Goal: Task Accomplishment & Management: Use online tool/utility

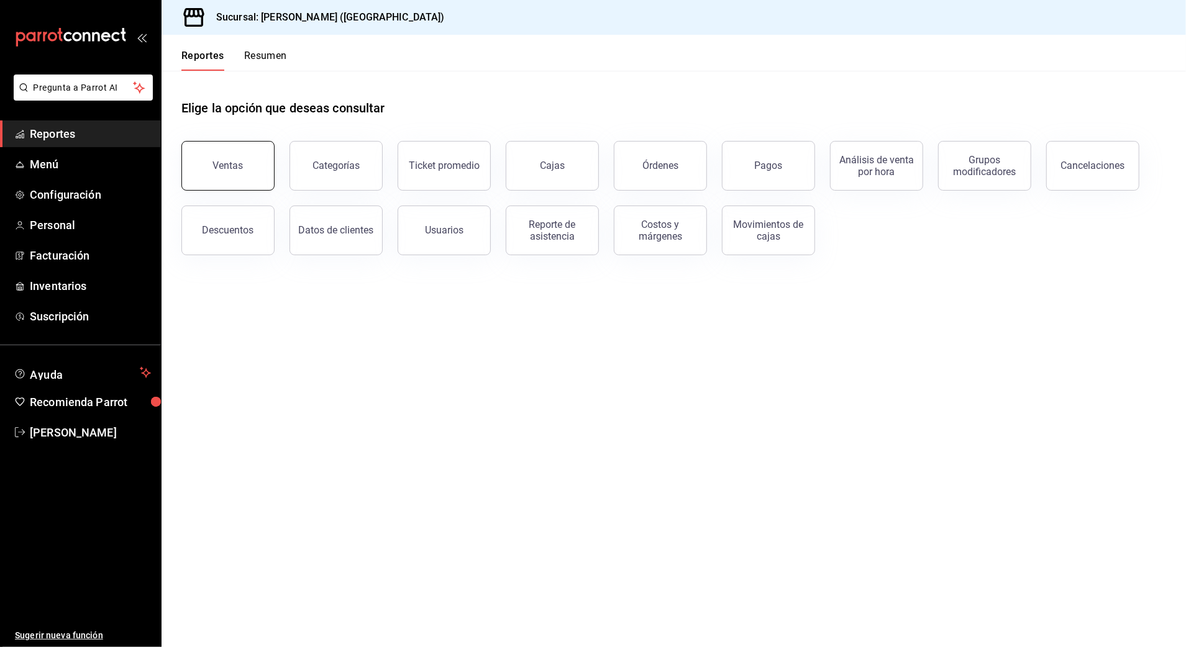
click at [235, 164] on div "Ventas" at bounding box center [228, 166] width 30 height 12
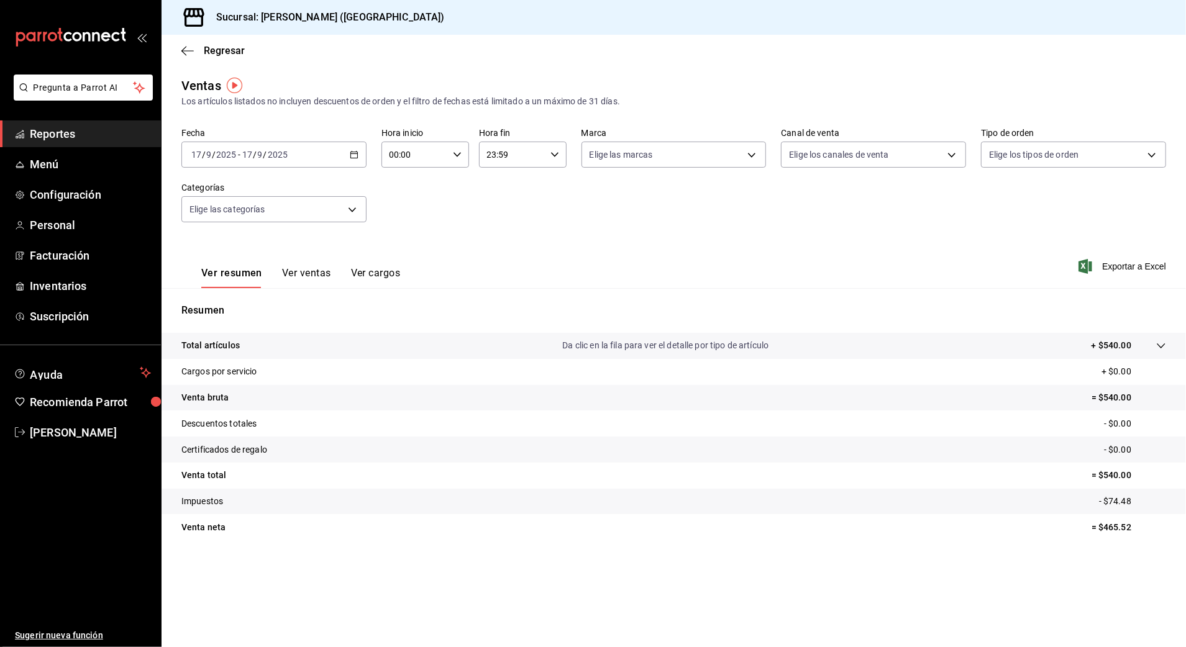
click at [350, 154] on icon "button" at bounding box center [354, 154] width 9 height 9
click at [231, 296] on li "Rango de fechas" at bounding box center [240, 304] width 116 height 28
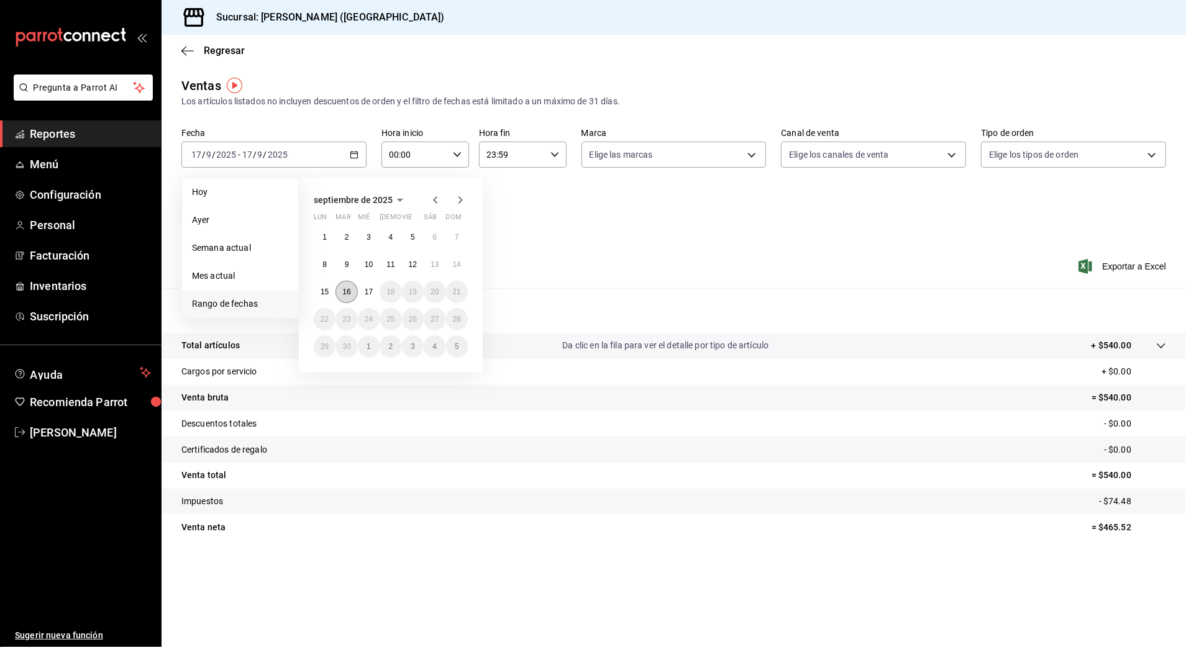
click at [344, 288] on abbr "16" at bounding box center [346, 292] width 8 height 9
click at [364, 289] on button "17" at bounding box center [369, 292] width 22 height 22
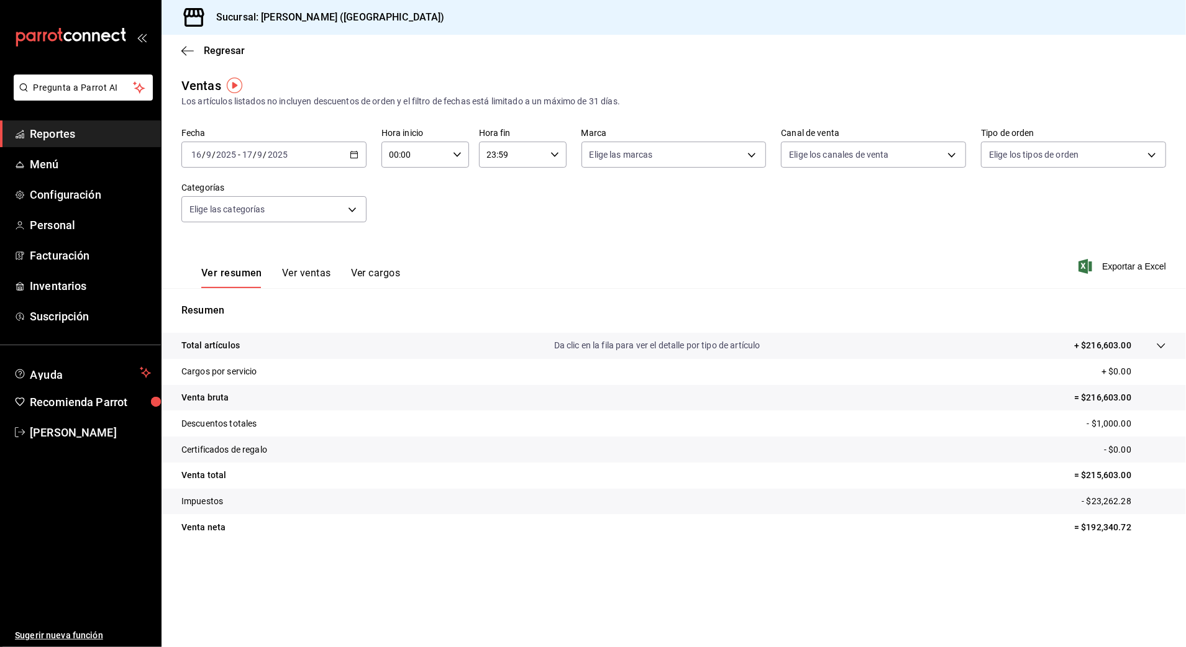
click at [424, 155] on input "00:00" at bounding box center [414, 154] width 66 height 25
click at [406, 195] on span "03" at bounding box center [403, 193] width 24 height 10
type input "03:00"
click at [513, 159] on div at bounding box center [593, 323] width 1186 height 647
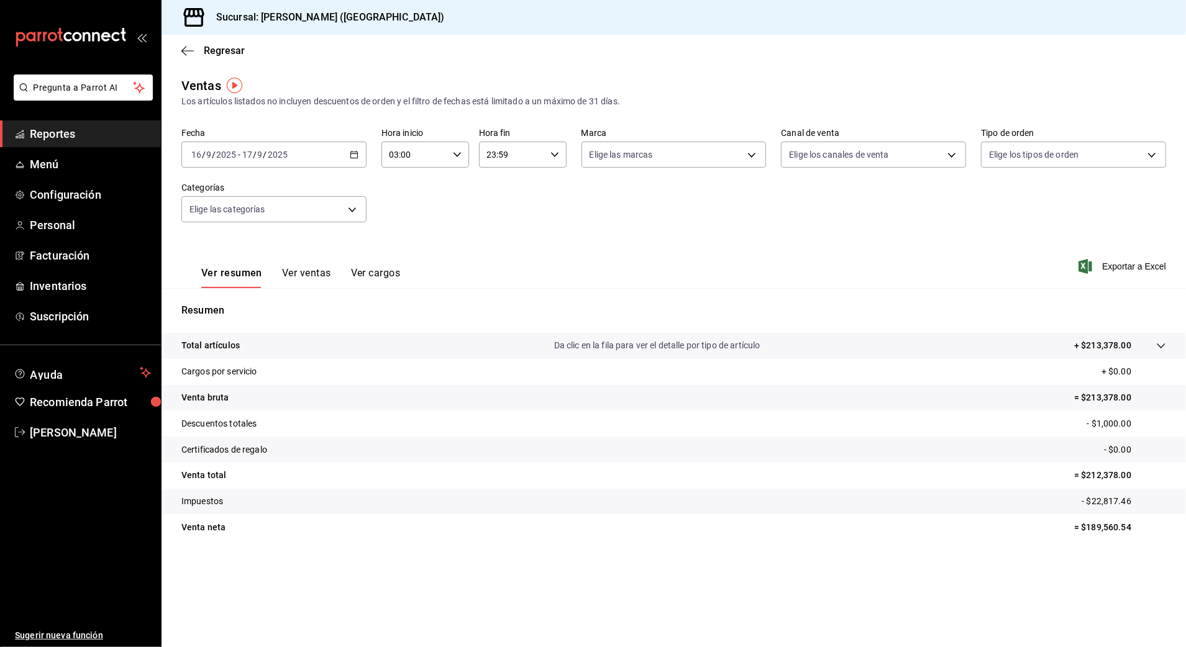
click at [509, 159] on input "23:59" at bounding box center [512, 154] width 66 height 25
click at [500, 203] on span "10" at bounding box center [501, 200] width 24 height 10
type input "10:59"
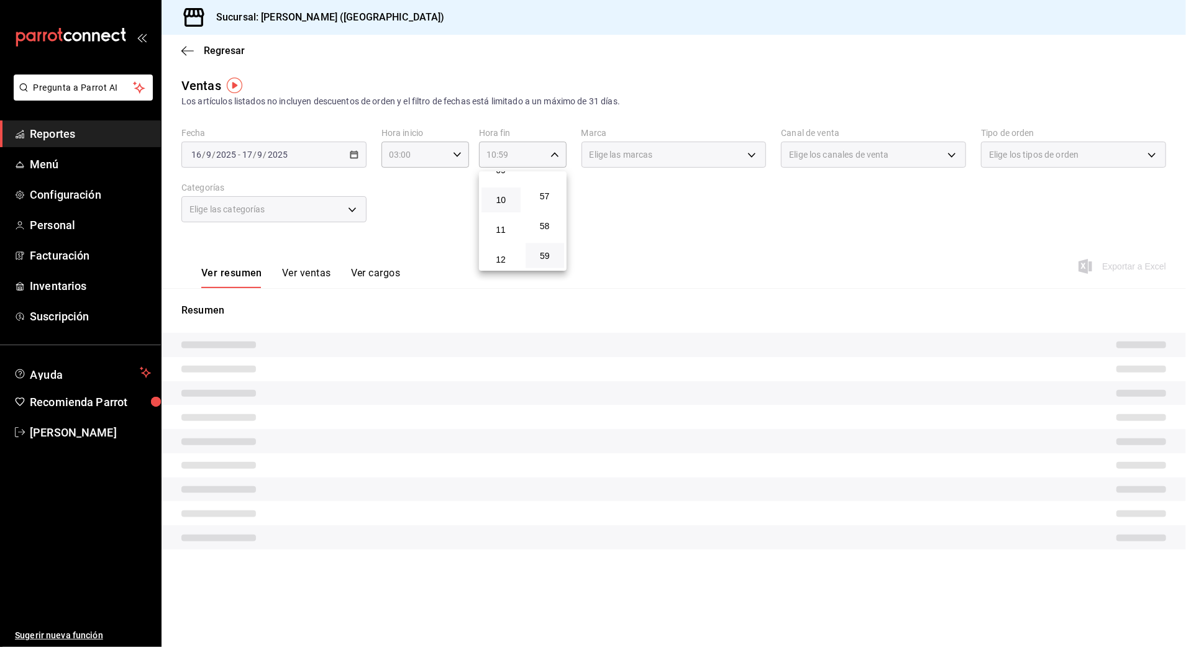
click at [607, 199] on div at bounding box center [593, 323] width 1186 height 647
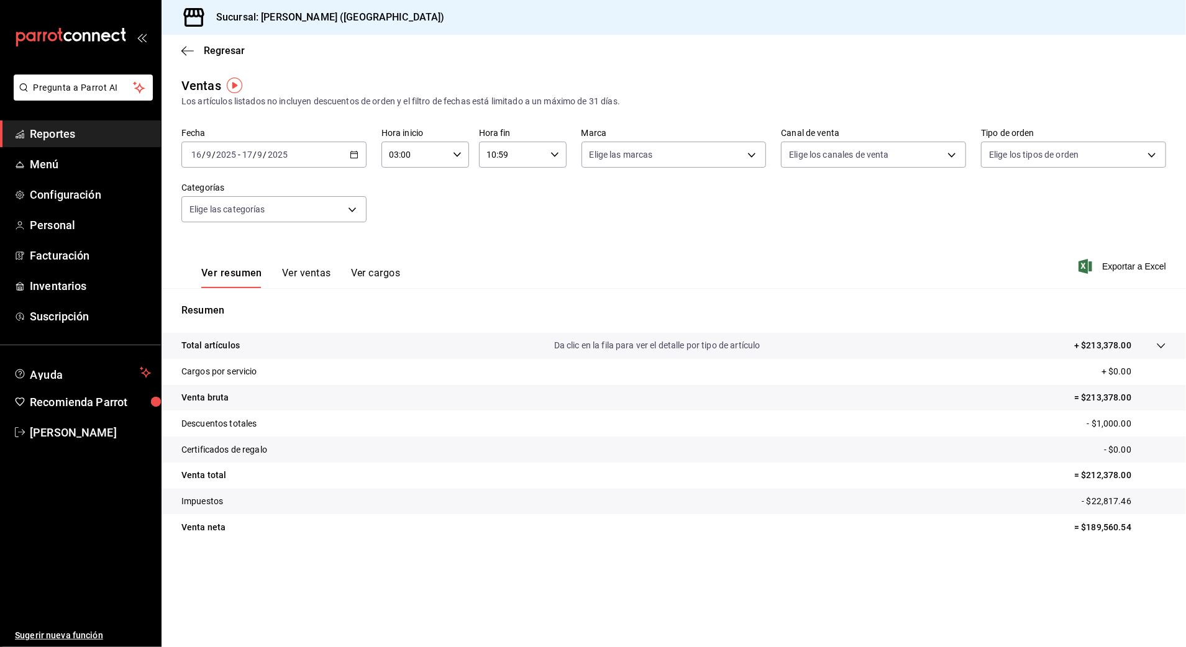
click at [534, 145] on input "10:59" at bounding box center [512, 154] width 66 height 25
click at [437, 159] on div at bounding box center [593, 323] width 1186 height 647
click at [424, 160] on input "03:00" at bounding box center [414, 154] width 66 height 25
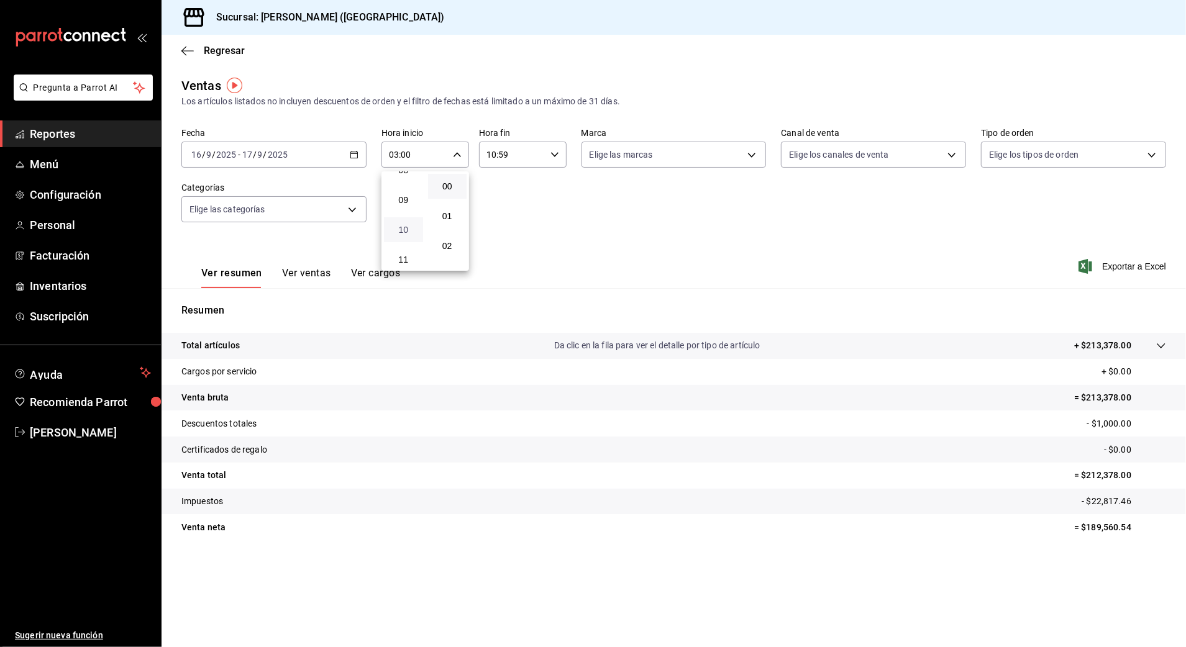
click at [401, 230] on span "10" at bounding box center [403, 230] width 24 height 10
type input "10:00"
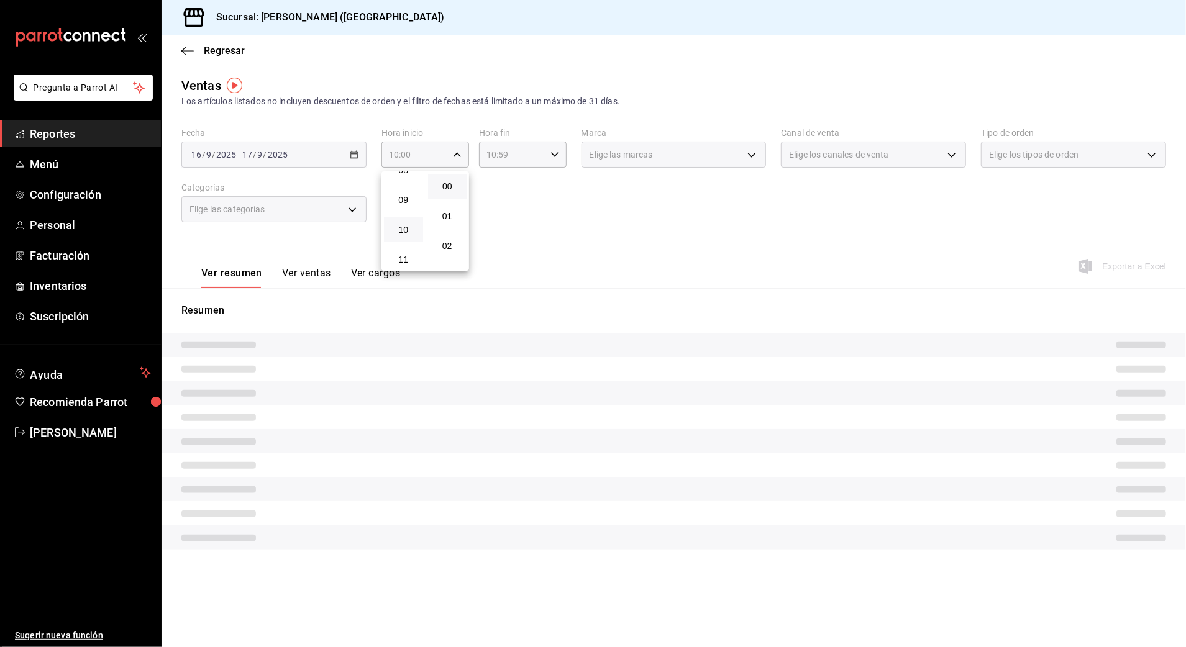
click at [528, 152] on div at bounding box center [593, 323] width 1186 height 647
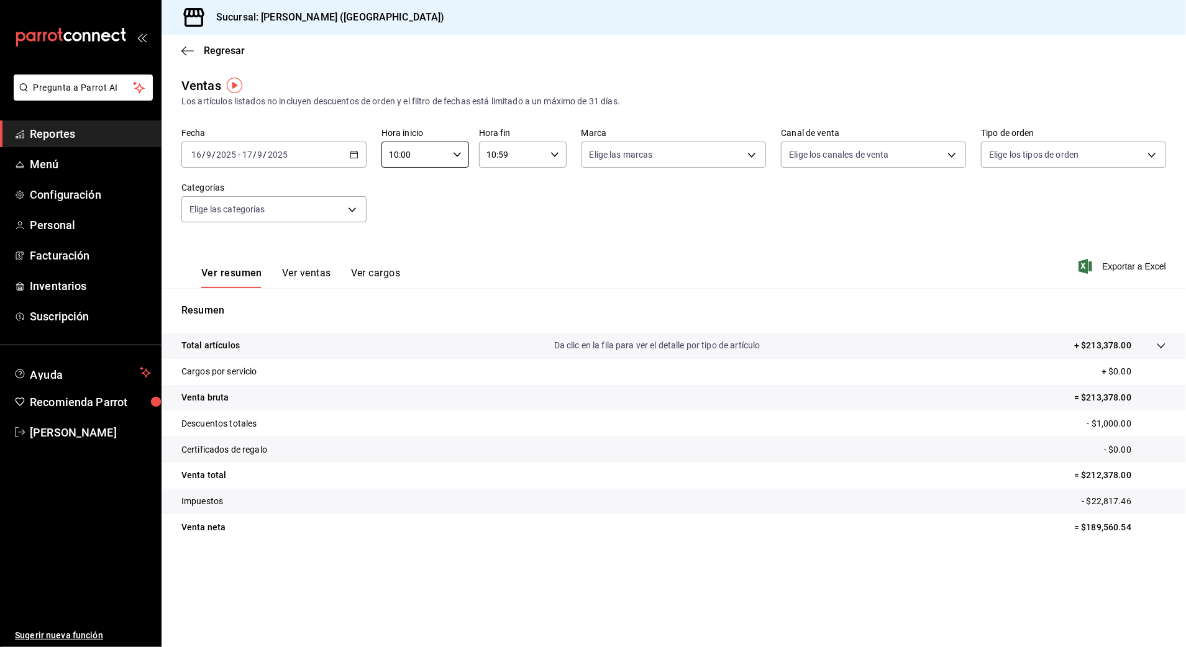
click at [526, 158] on input "10:59" at bounding box center [512, 154] width 66 height 25
click at [510, 229] on span "03" at bounding box center [501, 226] width 24 height 10
type input "03:59"
click at [690, 204] on div at bounding box center [593, 323] width 1186 height 647
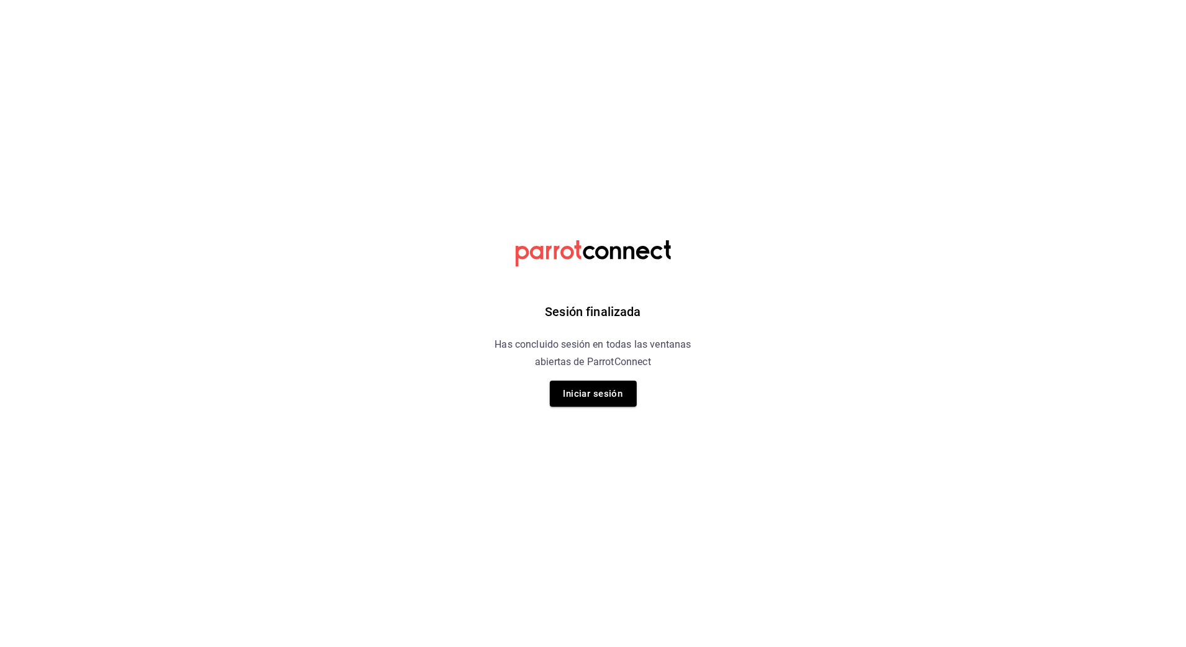
click at [615, 376] on div "Sesión finalizada Has concluido sesión en todas las ventanas abiertas de Parrot…" at bounding box center [593, 323] width 314 height 647
click at [616, 391] on button "Iniciar sesión" at bounding box center [593, 394] width 87 height 26
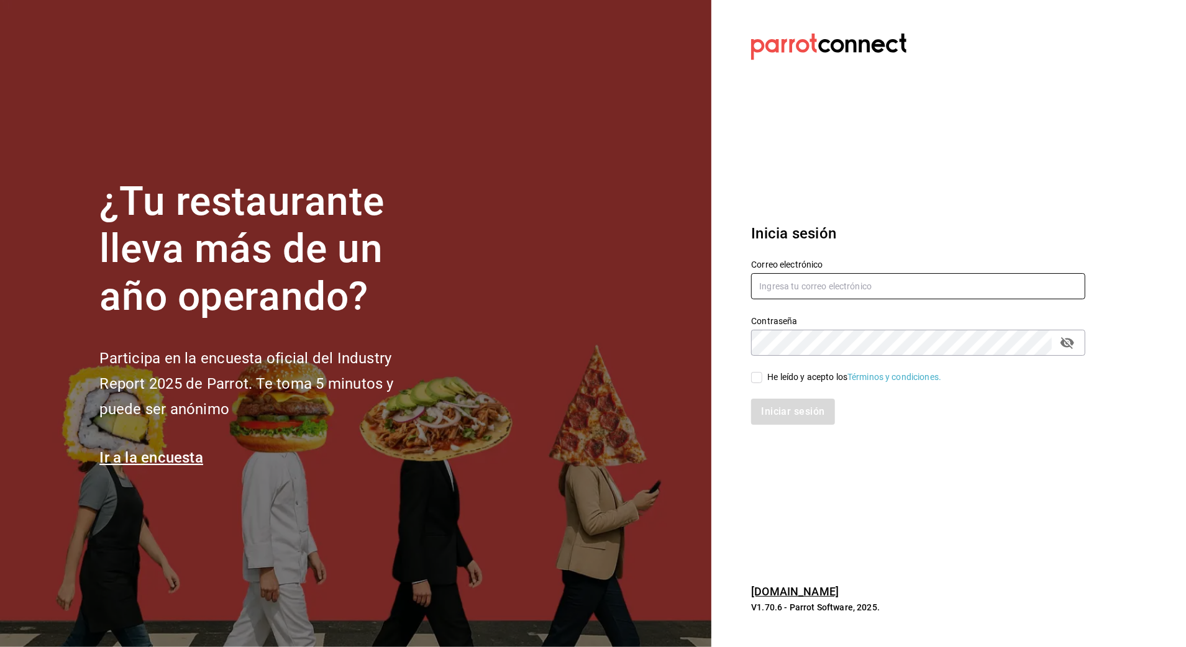
type input "arf941012@gmail.com"
click at [750, 376] on div "He leído y acepto los Términos y condiciones." at bounding box center [910, 370] width 349 height 29
click at [759, 381] on input "He leído y acepto los Términos y condiciones." at bounding box center [756, 377] width 11 height 11
checkbox input "true"
click at [790, 406] on button "Iniciar sesión" at bounding box center [793, 412] width 84 height 26
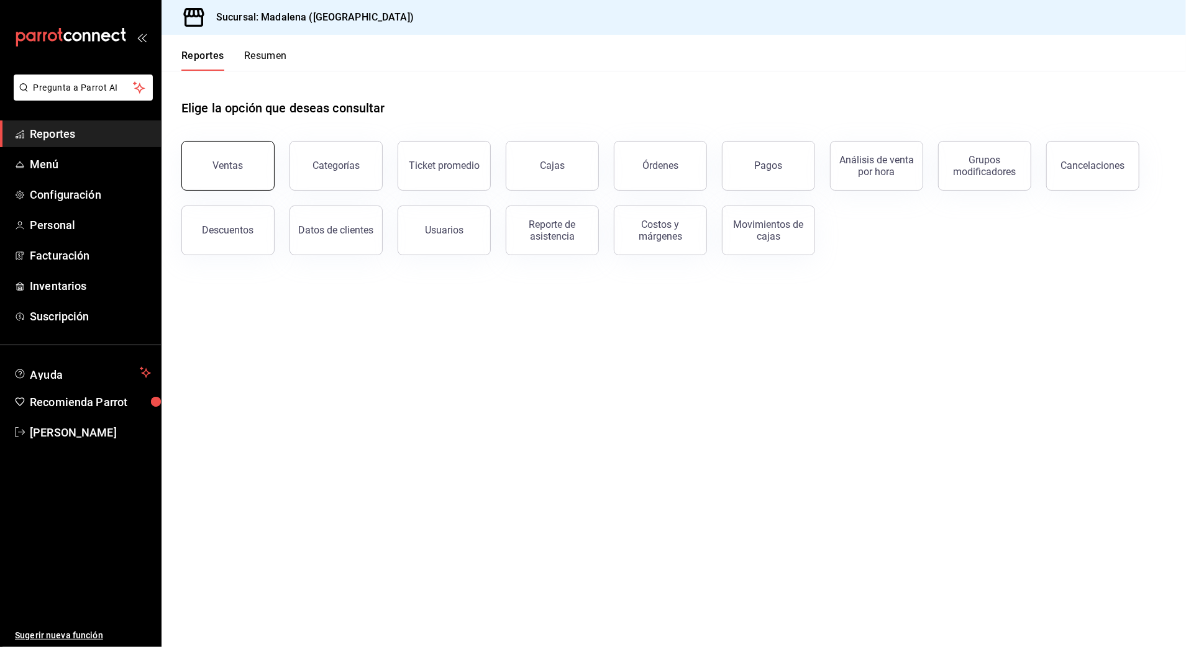
click at [224, 166] on div "Ventas" at bounding box center [228, 166] width 30 height 12
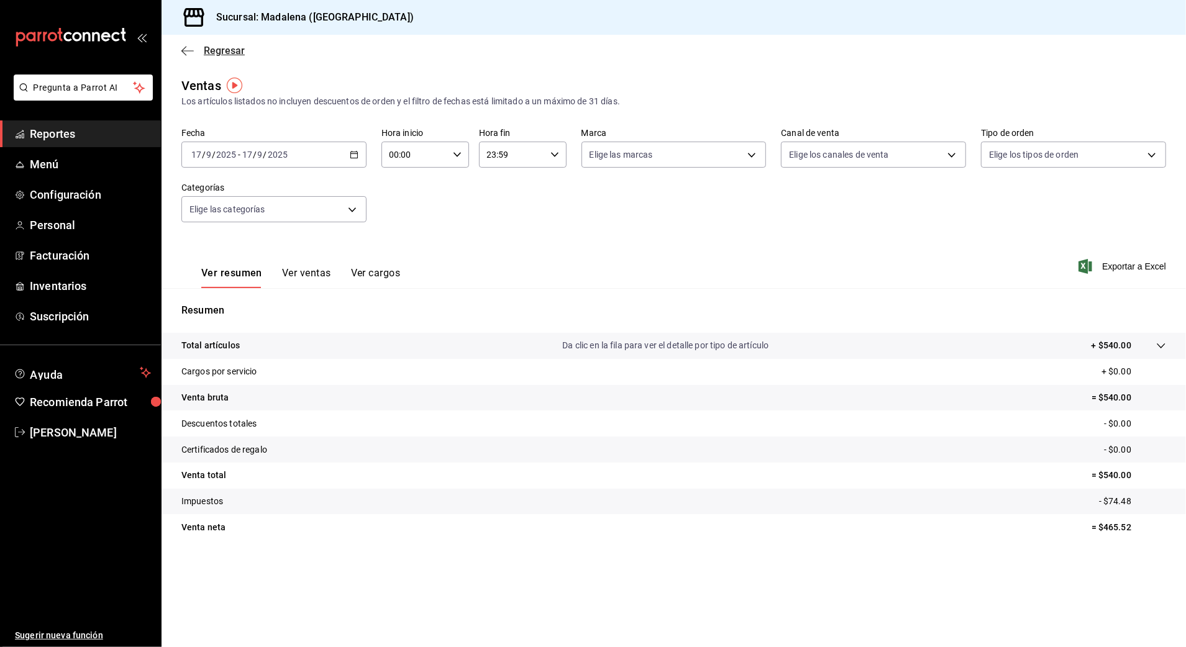
click at [224, 48] on span "Regresar" at bounding box center [224, 51] width 41 height 12
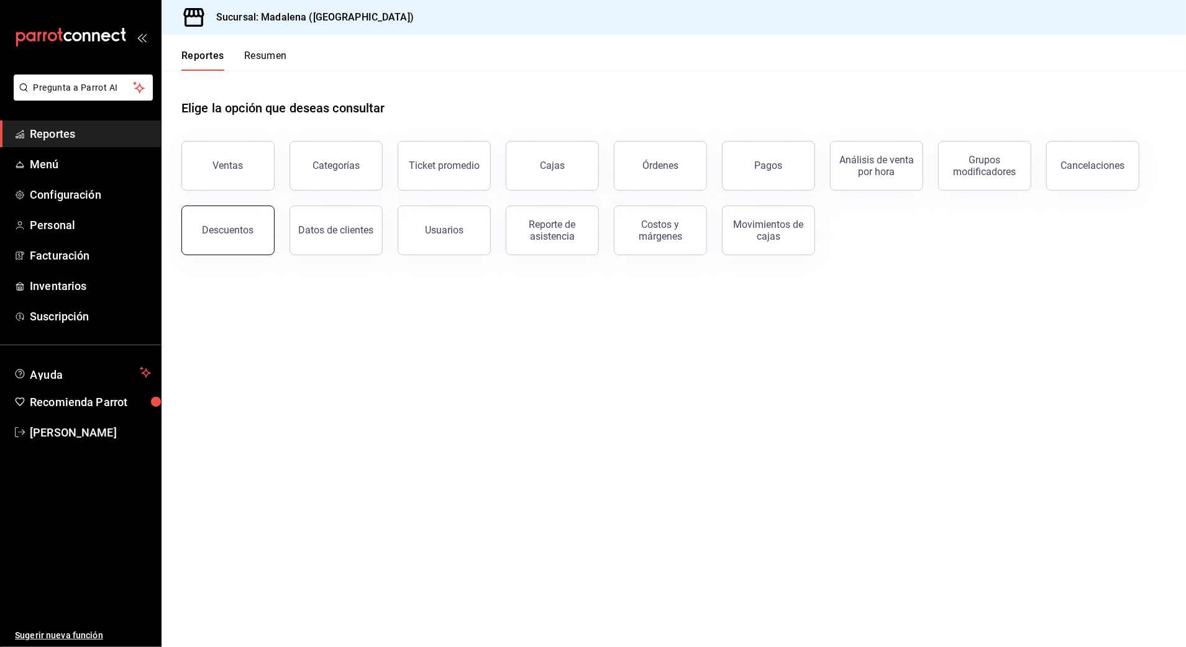
click at [239, 234] on div "Descuentos" at bounding box center [229, 230] width 52 height 12
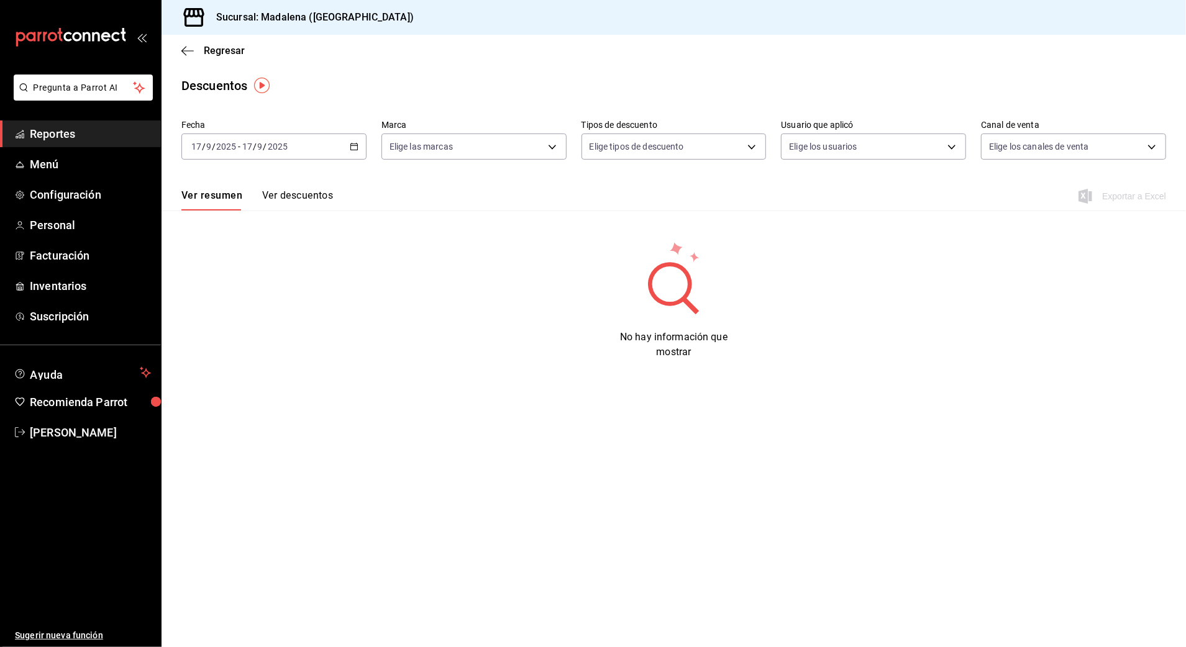
click at [344, 143] on div "2025-09-17 17 / 9 / 2025 - 2025-09-17 17 / 9 / 2025" at bounding box center [273, 147] width 185 height 26
click at [232, 322] on span "Rango de fechas" at bounding box center [240, 323] width 96 height 13
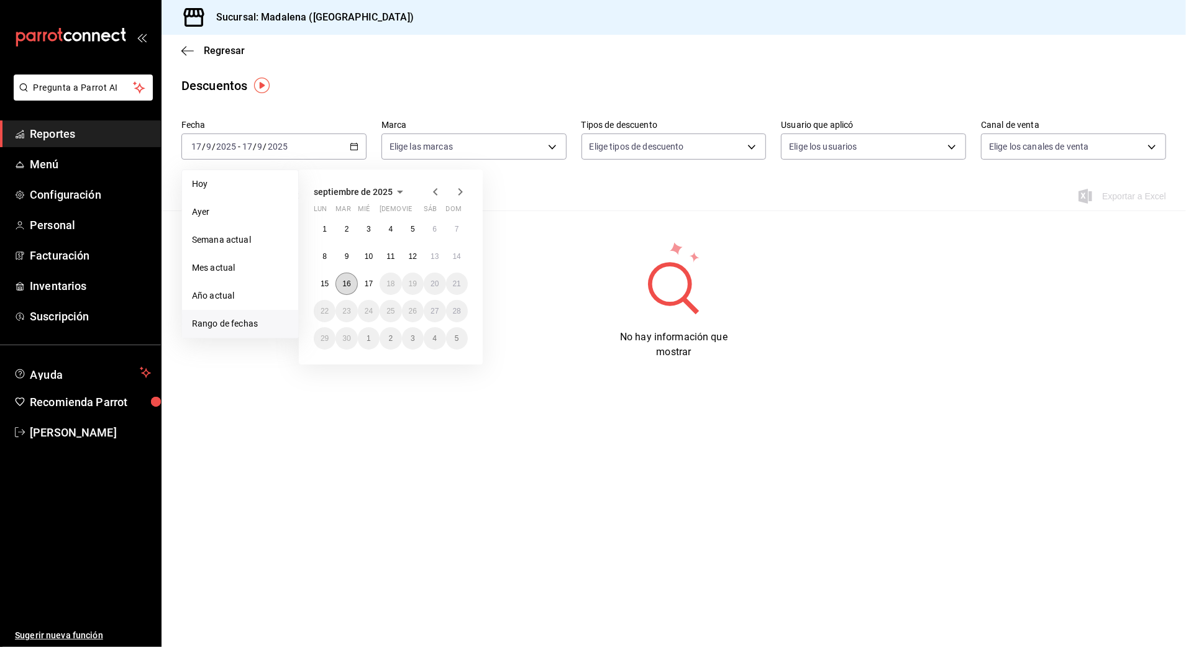
click at [348, 284] on abbr "16" at bounding box center [346, 284] width 8 height 9
click at [365, 281] on abbr "17" at bounding box center [369, 284] width 8 height 9
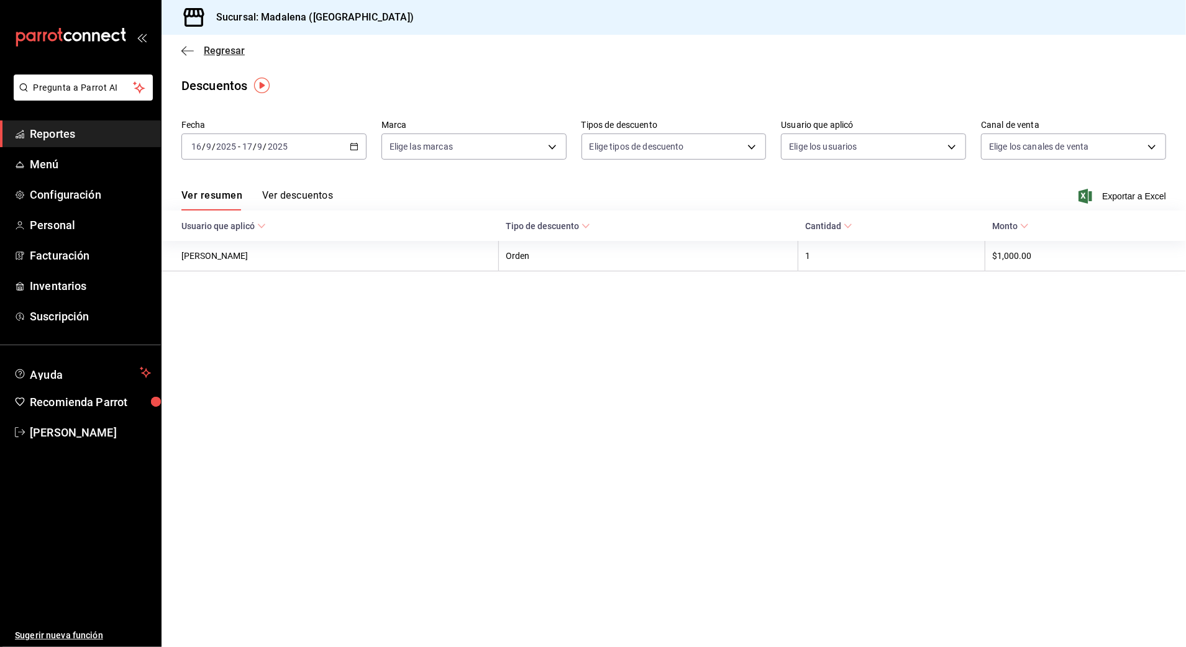
click at [212, 46] on span "Regresar" at bounding box center [224, 51] width 41 height 12
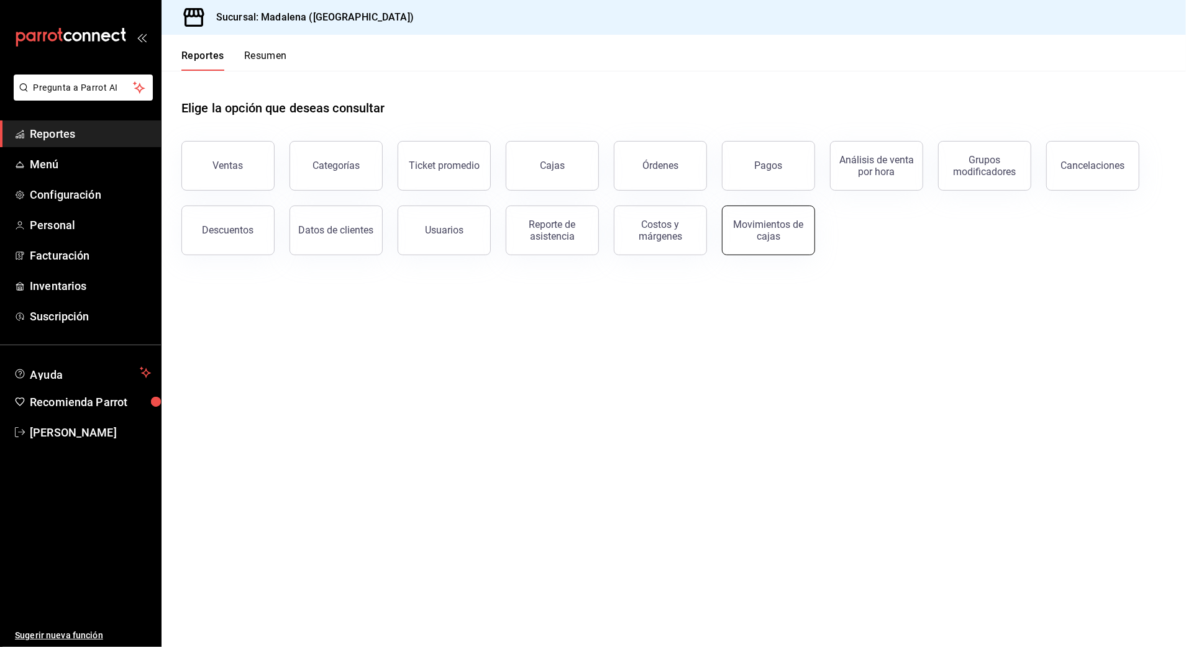
click at [768, 239] on div "Movimientos de cajas" at bounding box center [768, 231] width 77 height 24
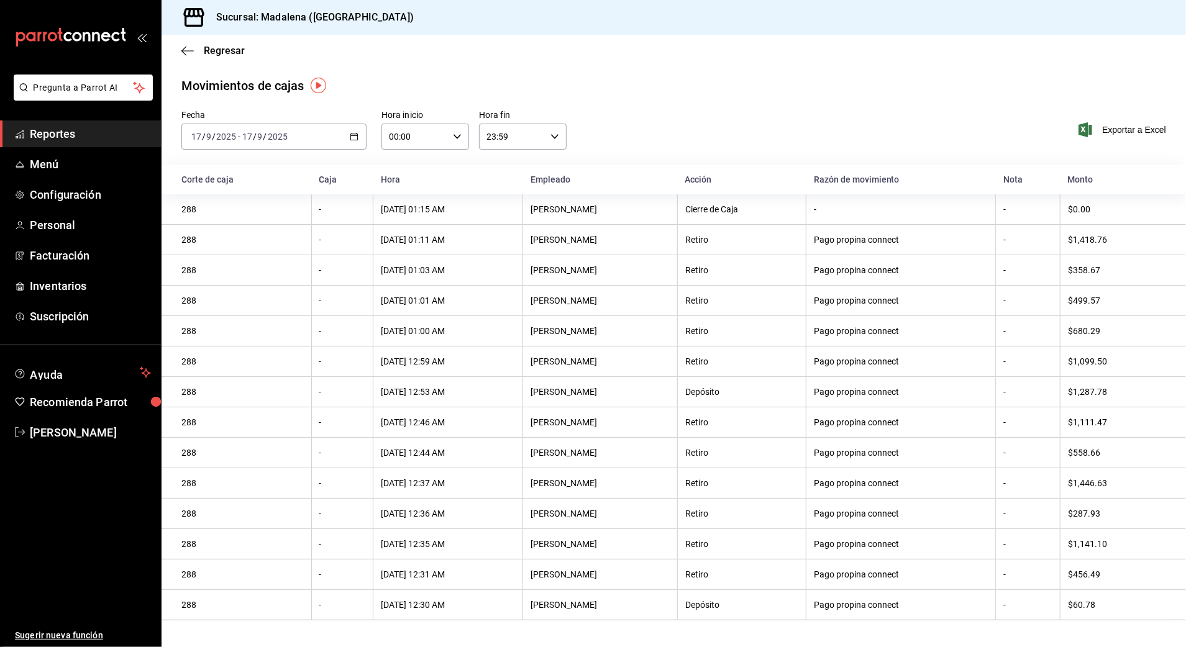
click at [351, 140] on \(Stroke\) "button" at bounding box center [353, 137] width 7 height 7
click at [264, 308] on span "Rango de fechas" at bounding box center [240, 314] width 96 height 13
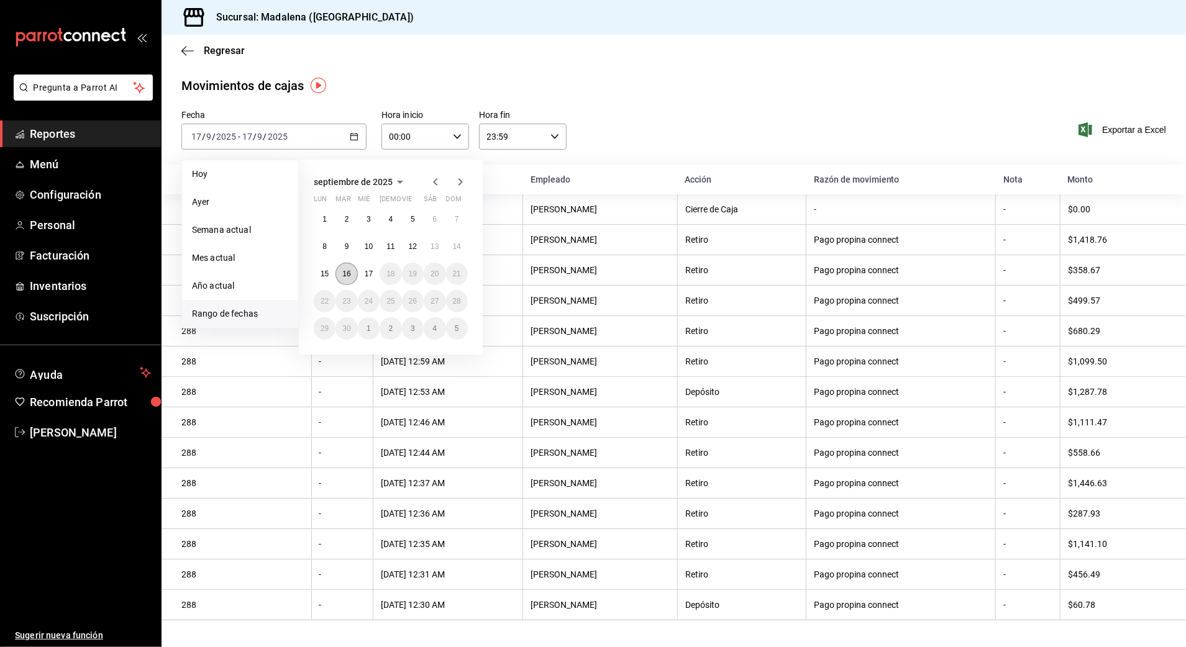
click at [347, 272] on abbr "16" at bounding box center [346, 274] width 8 height 9
click at [366, 274] on abbr "17" at bounding box center [369, 274] width 8 height 9
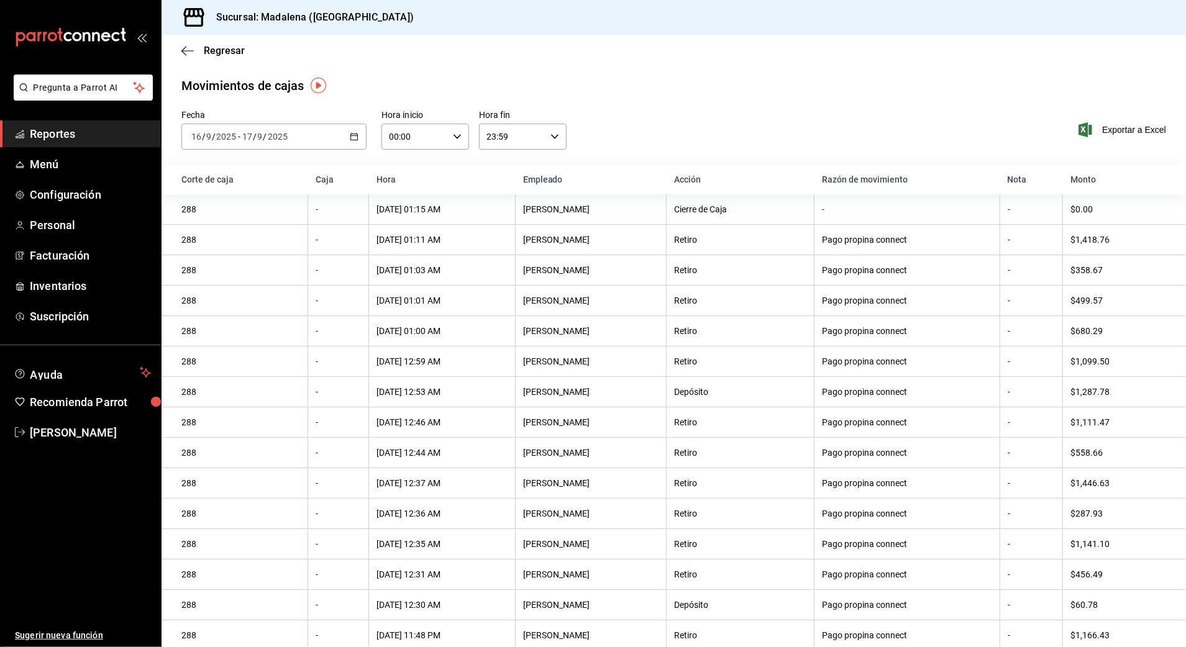
click at [436, 142] on input "00:00" at bounding box center [414, 136] width 66 height 25
click at [405, 219] on span "10" at bounding box center [401, 218] width 24 height 10
type input "10:00"
click at [520, 140] on div at bounding box center [593, 323] width 1186 height 647
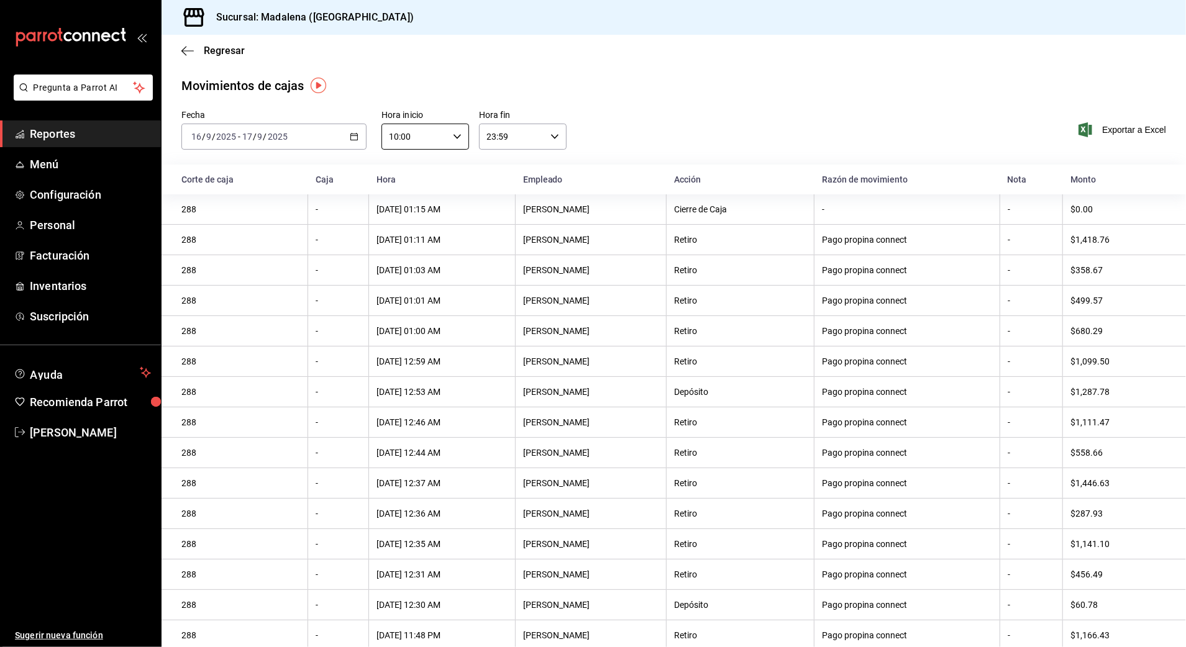
click at [536, 140] on input "23:59" at bounding box center [512, 136] width 66 height 25
click at [502, 222] on span "03" at bounding box center [497, 222] width 24 height 10
type input "03:59"
click at [620, 78] on div at bounding box center [593, 323] width 1186 height 647
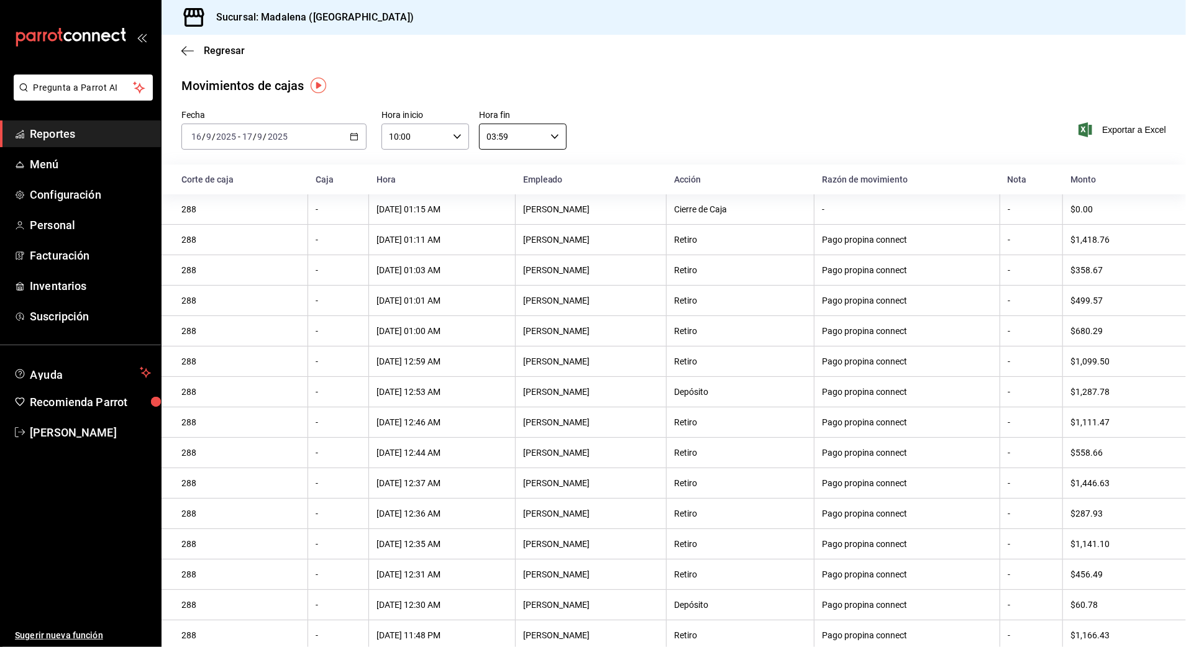
click at [1143, 122] on span "Exportar a Excel" at bounding box center [1123, 129] width 85 height 15
click at [741, 113] on div "Fecha 2025-09-16 16 / 9 / 2025 - 2025-09-17 17 / 9 / 2025 Hora inicio 10:00 Hor…" at bounding box center [674, 137] width 1024 height 55
